Goal: Information Seeking & Learning: Learn about a topic

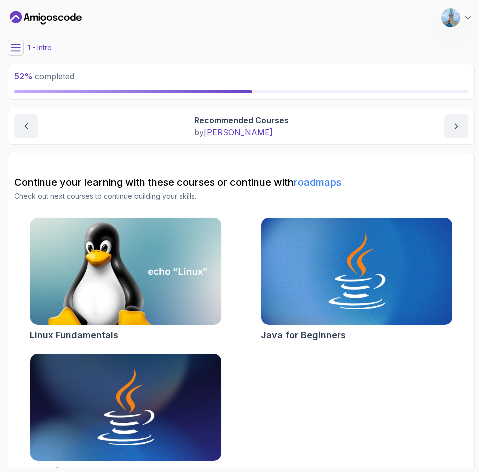
click at [14, 127] on div "Intro Recommended Courses Recommended Courses by [PERSON_NAME]" at bounding box center [241, 126] width 467 height 37
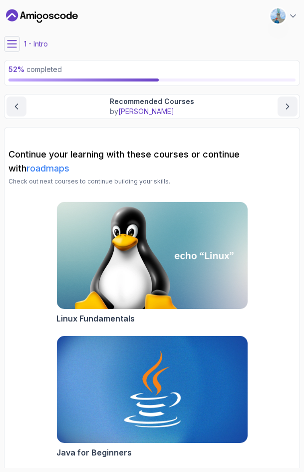
click at [10, 43] on icon at bounding box center [12, 44] width 10 height 10
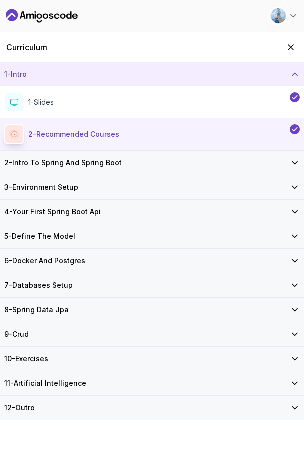
click at [86, 251] on div "6 - Docker And Postgres" at bounding box center [151, 261] width 303 height 24
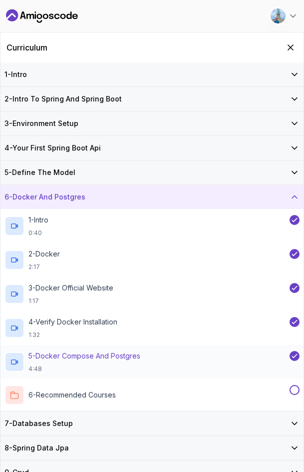
click at [109, 355] on p "5 - Docker Compose And Postgres" at bounding box center [84, 356] width 112 height 10
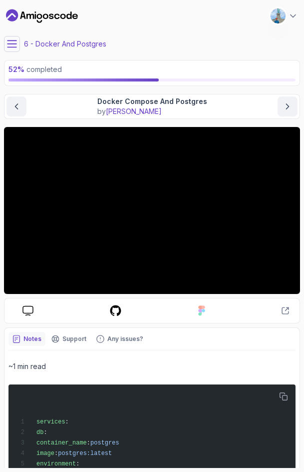
click at [8, 38] on button at bounding box center [12, 44] width 16 height 16
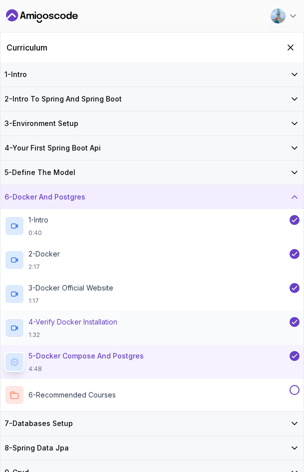
click at [76, 325] on p "4 - Verify Docker Installation" at bounding box center [72, 322] width 89 height 10
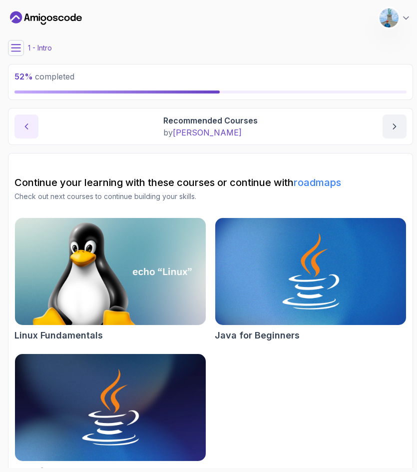
click at [28, 127] on icon "previous content" at bounding box center [26, 126] width 10 height 10
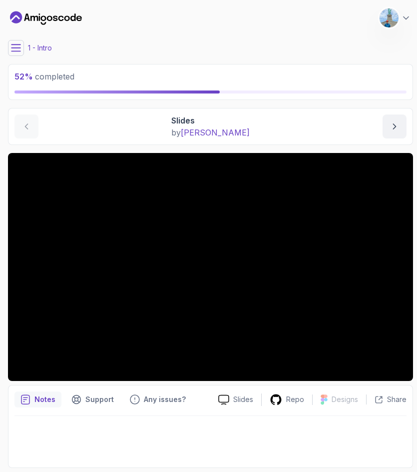
click at [17, 41] on button at bounding box center [16, 48] width 16 height 16
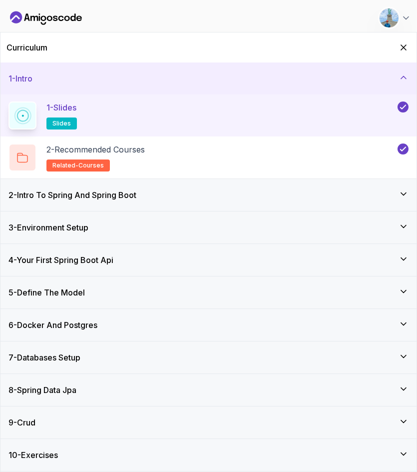
click at [88, 326] on h3 "6 - Docker And Postgres" at bounding box center [52, 325] width 89 height 12
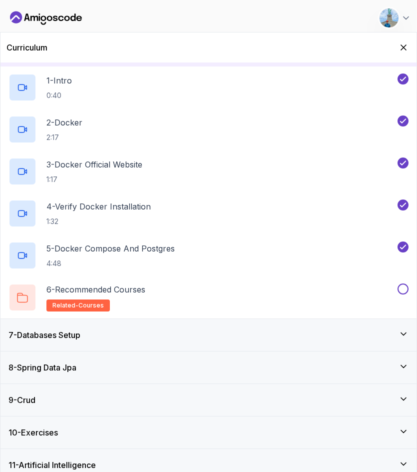
scroll to position [200, 0]
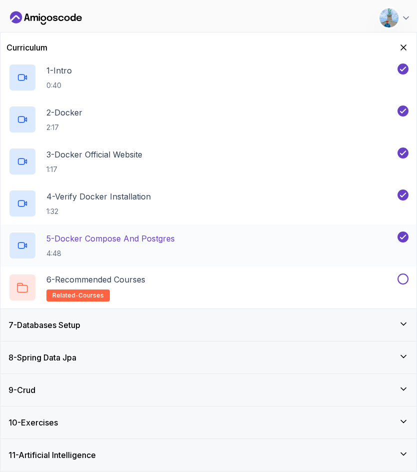
click at [101, 243] on p "5 - Docker Compose And Postgres" at bounding box center [110, 238] width 128 height 12
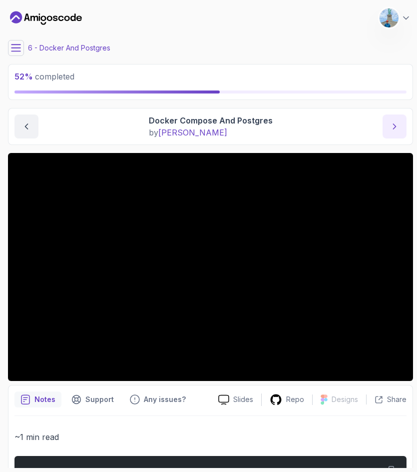
drag, startPoint x: 375, startPoint y: 126, endPoint x: 388, endPoint y: 122, distance: 13.4
click at [376, 125] on div "Docker Compose And Postgres by [PERSON_NAME]" at bounding box center [210, 126] width 392 height 24
click at [388, 122] on button "next content" at bounding box center [395, 126] width 24 height 24
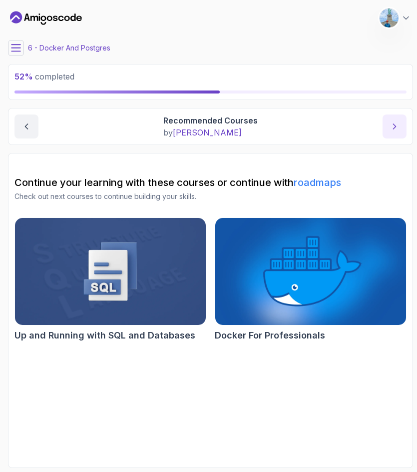
click at [386, 135] on button "next content" at bounding box center [395, 126] width 24 height 24
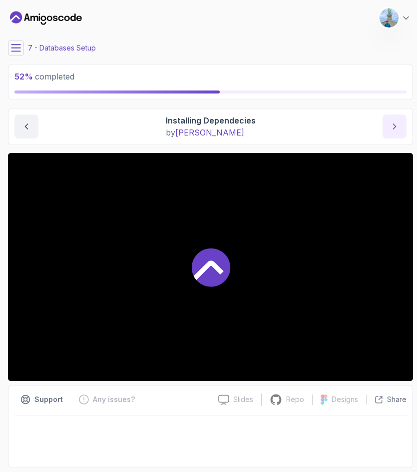
click at [393, 127] on icon "next content" at bounding box center [395, 126] width 10 height 10
click at [26, 134] on button "previous content" at bounding box center [26, 126] width 24 height 24
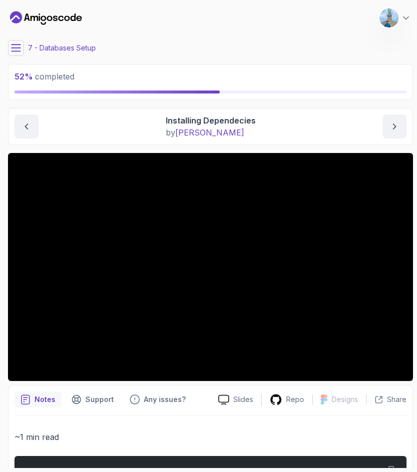
click at [393, 121] on icon "next content" at bounding box center [395, 126] width 10 height 10
click at [16, 49] on icon at bounding box center [16, 48] width 10 height 10
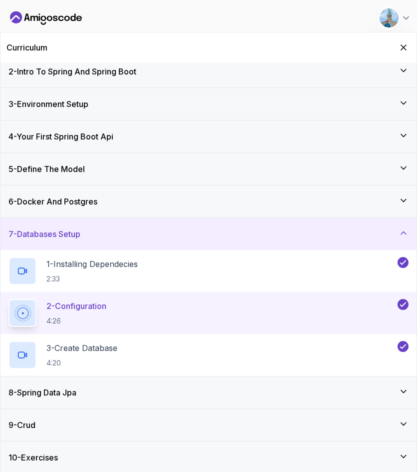
scroll to position [74, 0]
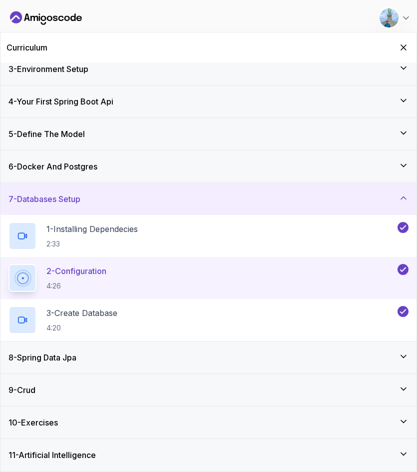
click at [135, 346] on div "8 - Spring Data Jpa" at bounding box center [208, 357] width 416 height 32
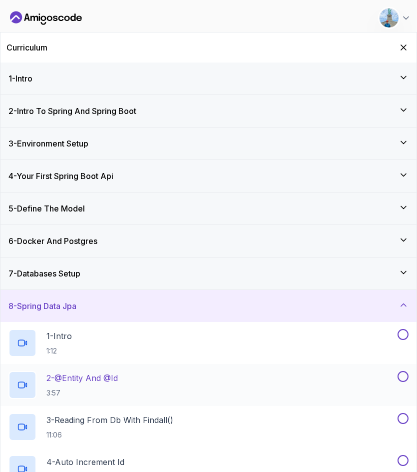
scroll to position [116, 0]
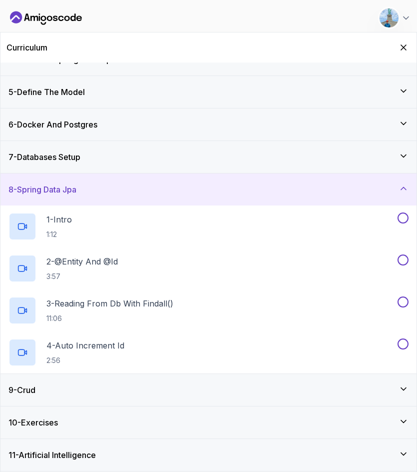
click at [80, 158] on h3 "7 - Databases Setup" at bounding box center [44, 157] width 72 height 12
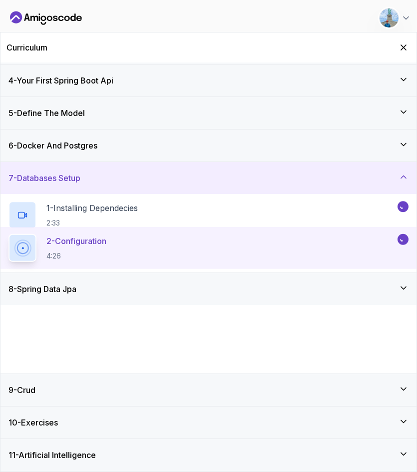
scroll to position [0, 0]
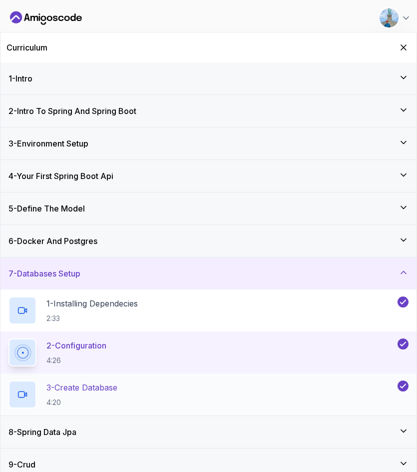
click at [90, 393] on p "3 - Create Database" at bounding box center [81, 387] width 71 height 12
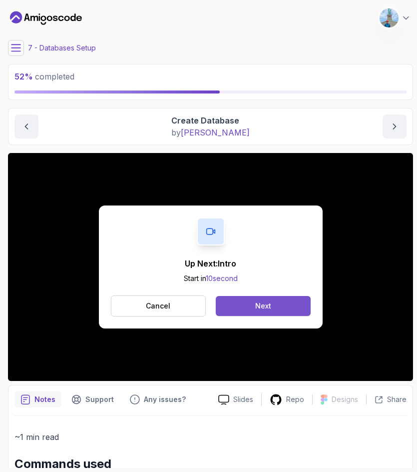
click at [258, 309] on div "Next" at bounding box center [263, 306] width 16 height 10
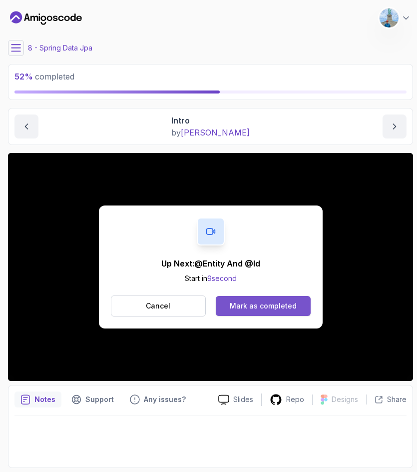
click at [260, 312] on button "Mark as completed" at bounding box center [263, 306] width 94 height 20
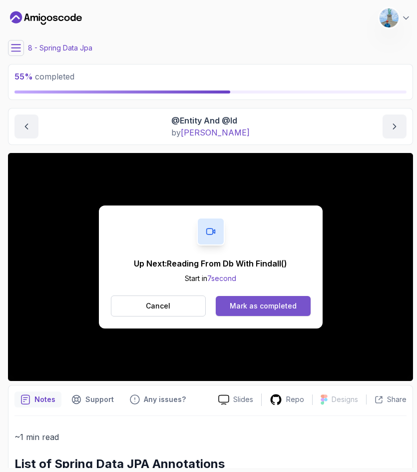
click at [273, 311] on div "Mark as completed" at bounding box center [263, 306] width 67 height 10
